Goal: Information Seeking & Learning: Understand process/instructions

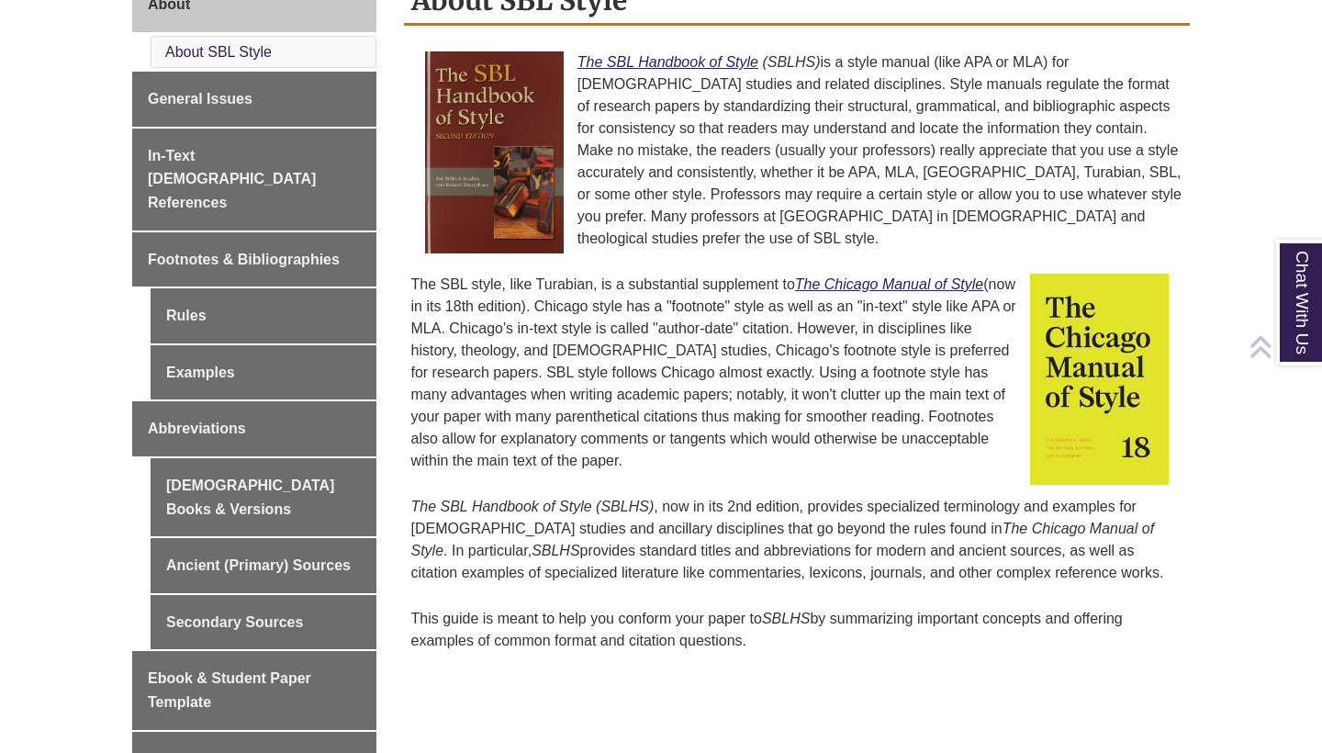
scroll to position [549, 0]
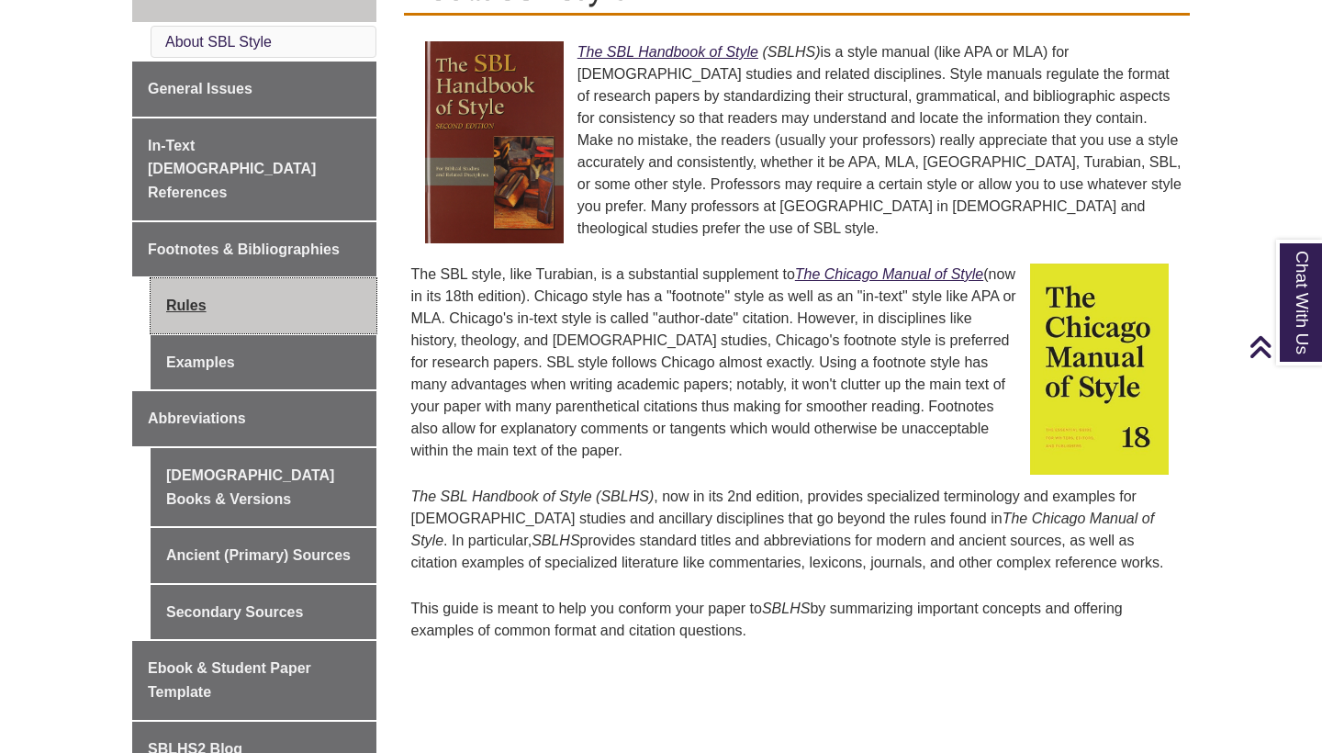
click at [173, 278] on link "Rules" at bounding box center [264, 305] width 226 height 55
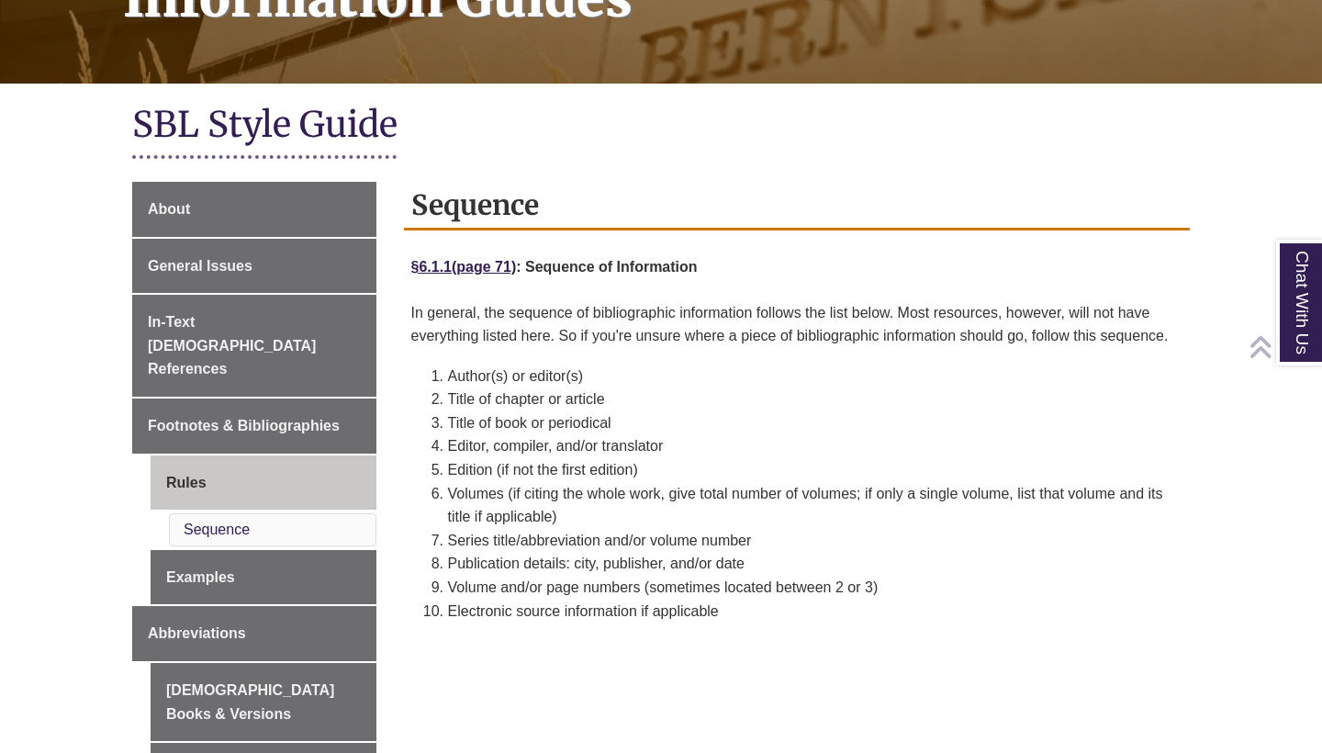
scroll to position [337, 0]
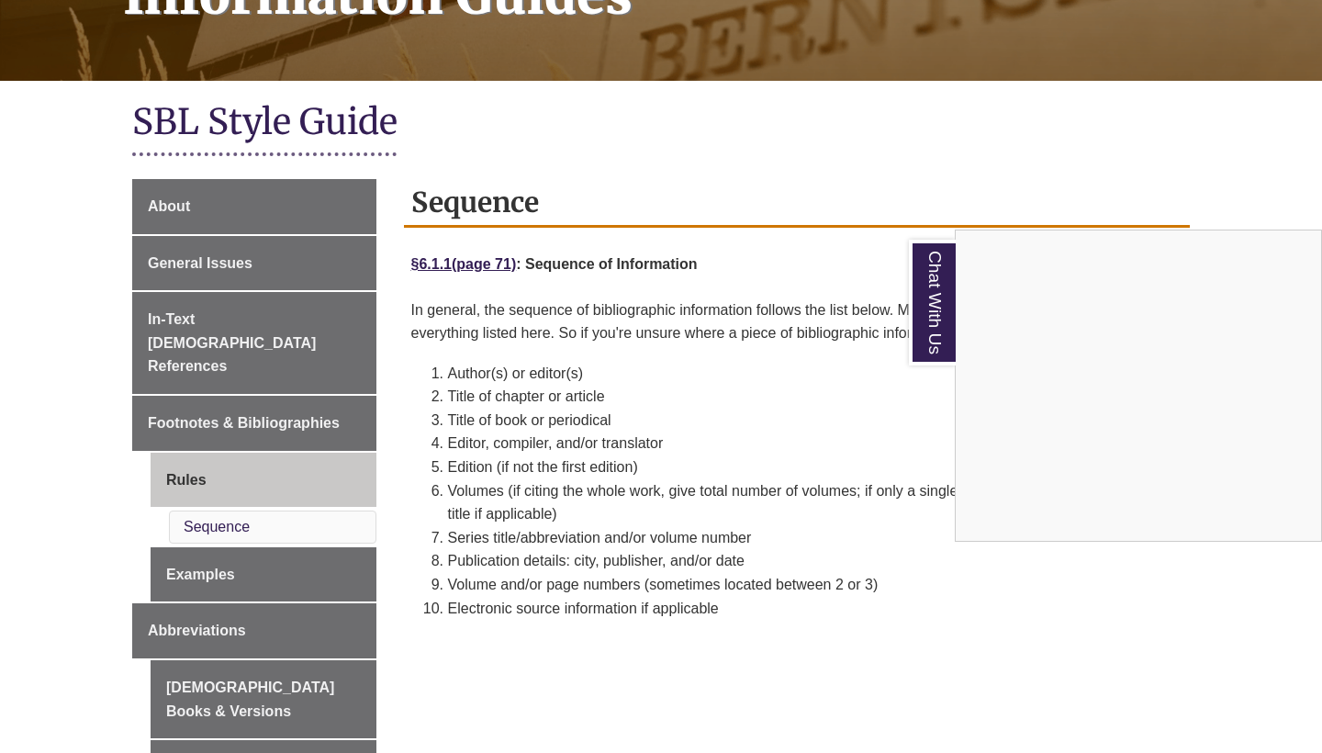
click at [218, 526] on div "Chat With Us" at bounding box center [661, 376] width 1322 height 753
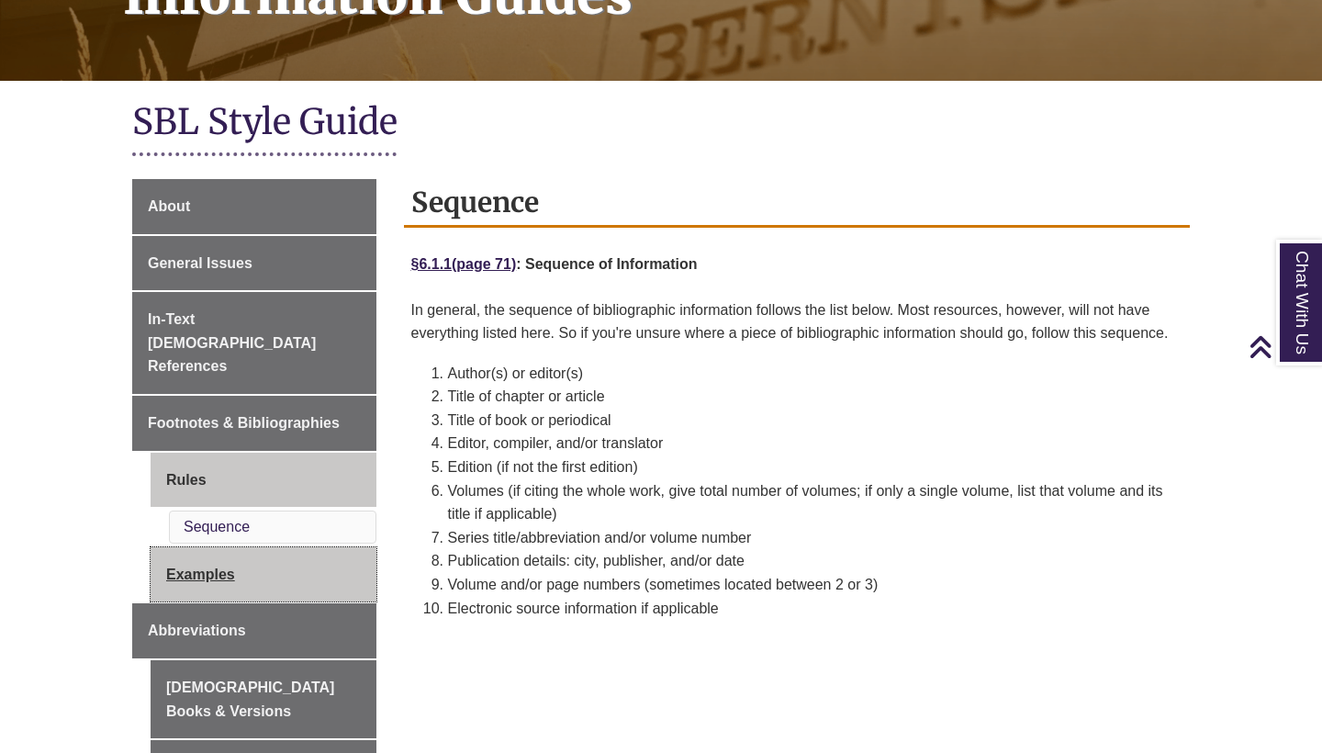
click at [219, 547] on link "Examples" at bounding box center [264, 574] width 226 height 55
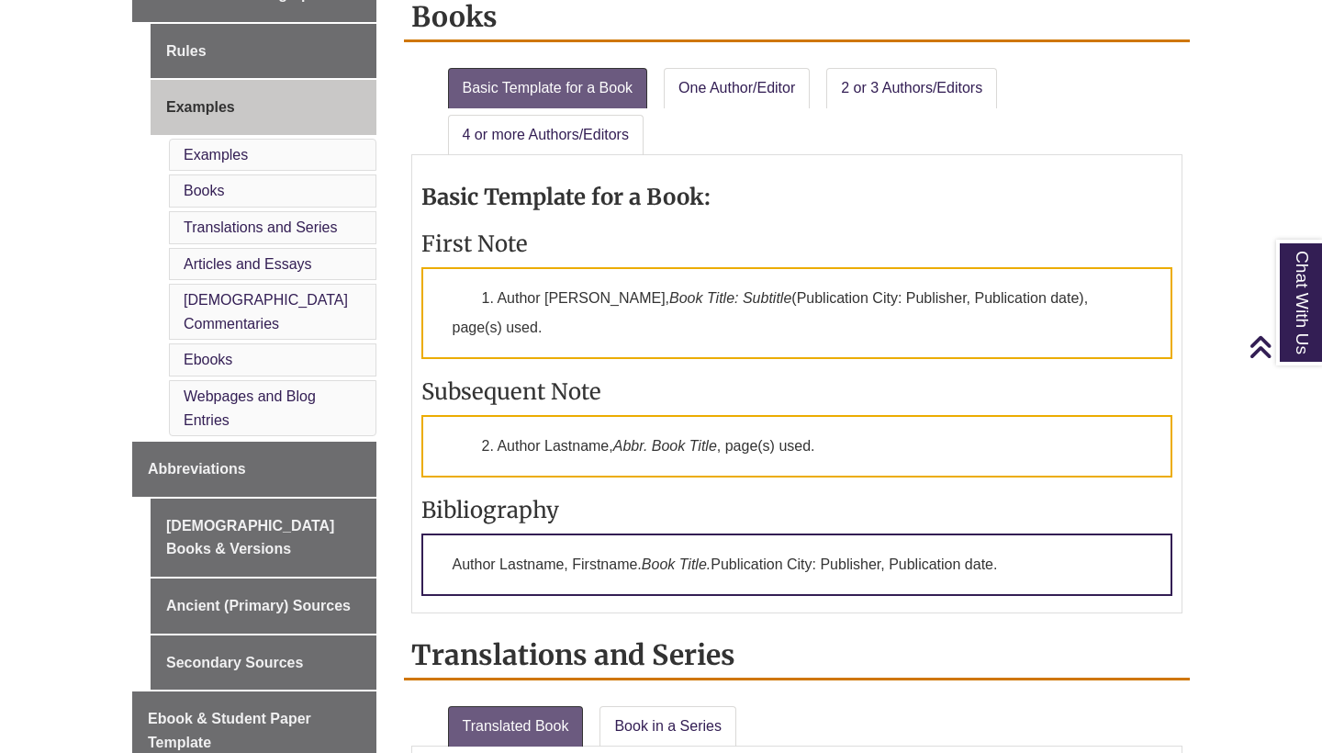
scroll to position [781, 0]
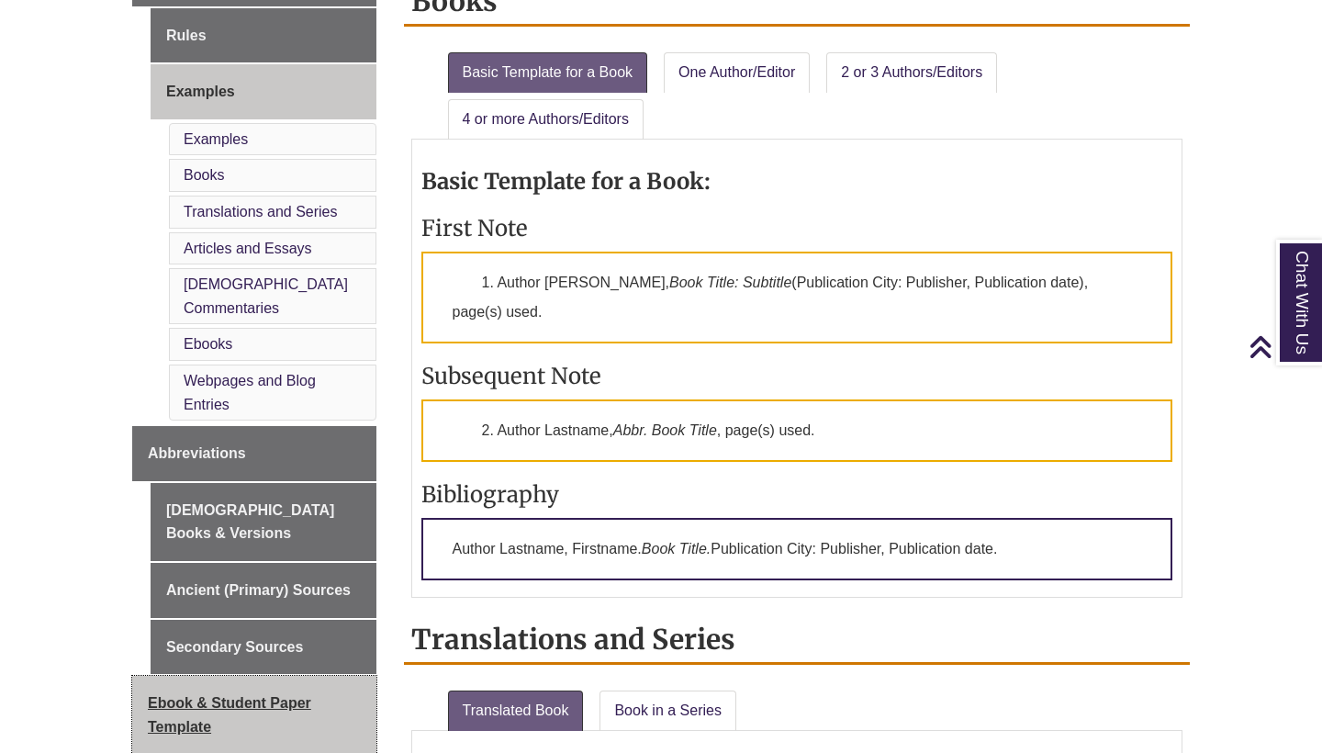
click at [229, 695] on span "Ebook & Student Paper Template" at bounding box center [229, 714] width 163 height 39
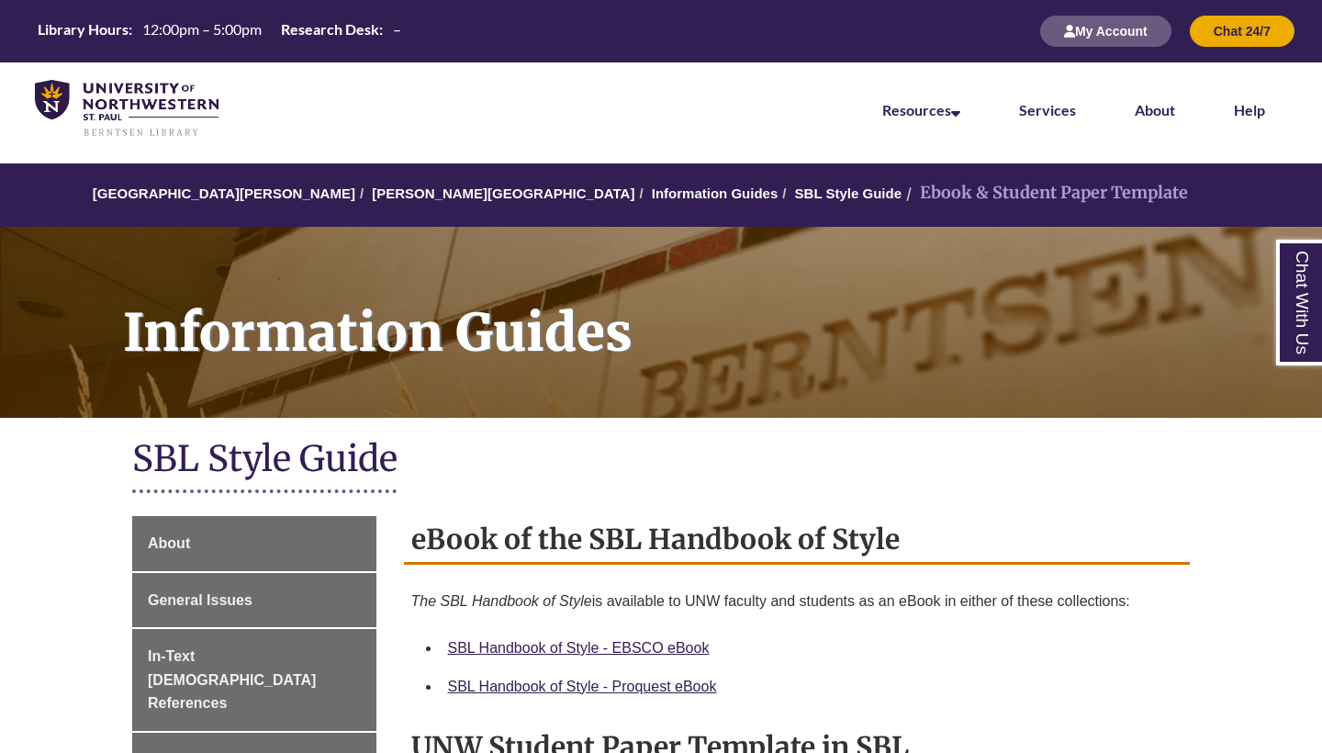
click at [1120, 638] on div "SBL Handbook of Style - EBSCO eBook" at bounding box center [812, 648] width 728 height 24
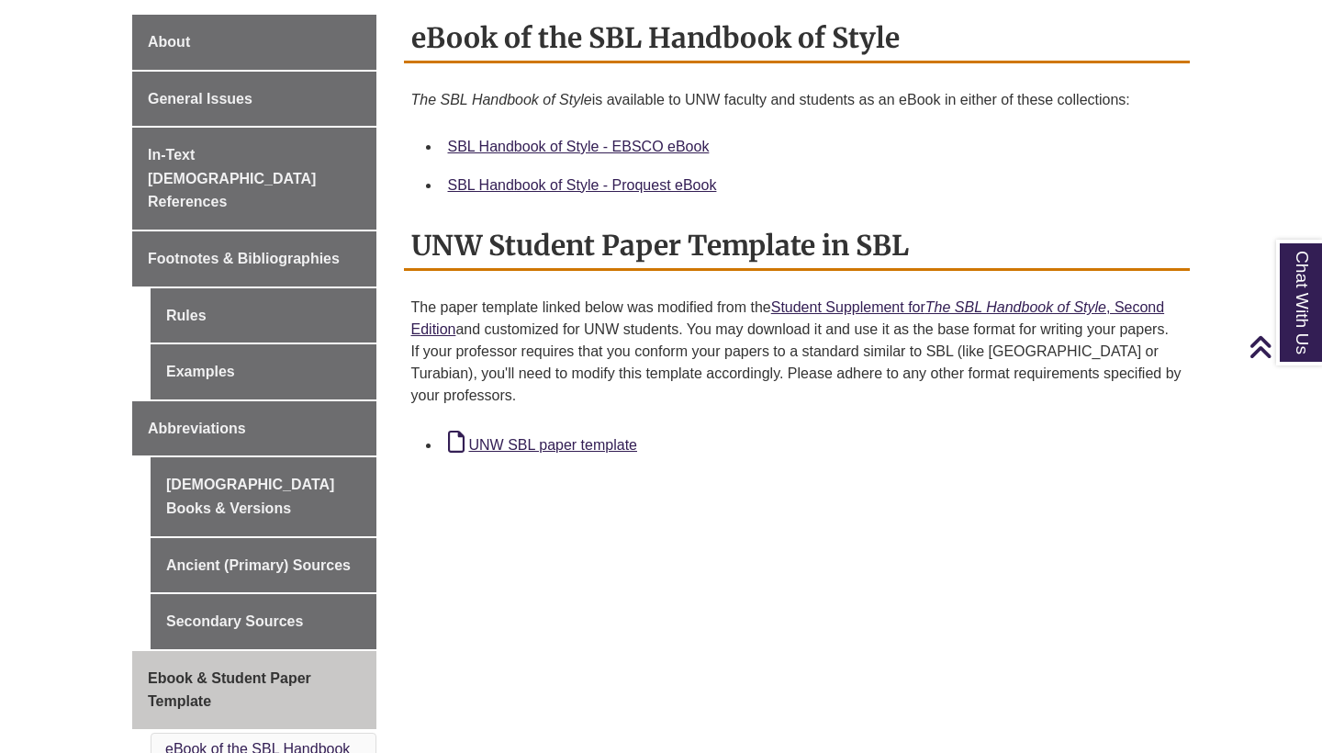
scroll to position [502, 0]
click at [557, 441] on link "UNW SBL paper template" at bounding box center [542, 444] width 189 height 16
